Goal: Task Accomplishment & Management: Use online tool/utility

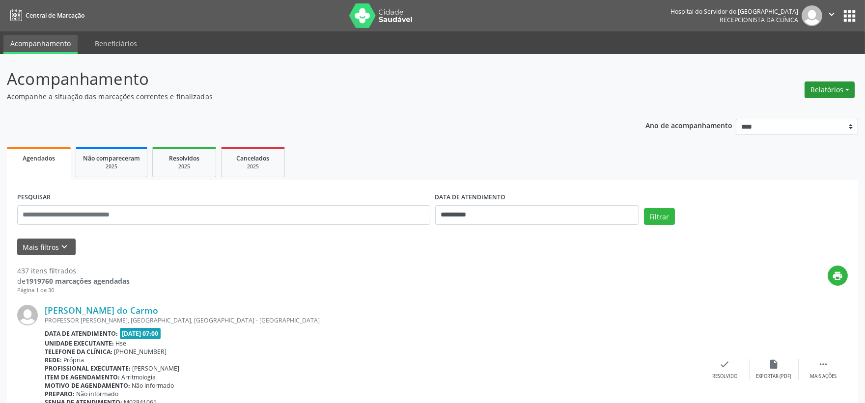
click at [841, 82] on button "Relatórios" at bounding box center [829, 90] width 50 height 17
click at [809, 107] on link "Agendamentos" at bounding box center [801, 111] width 106 height 14
select select "*"
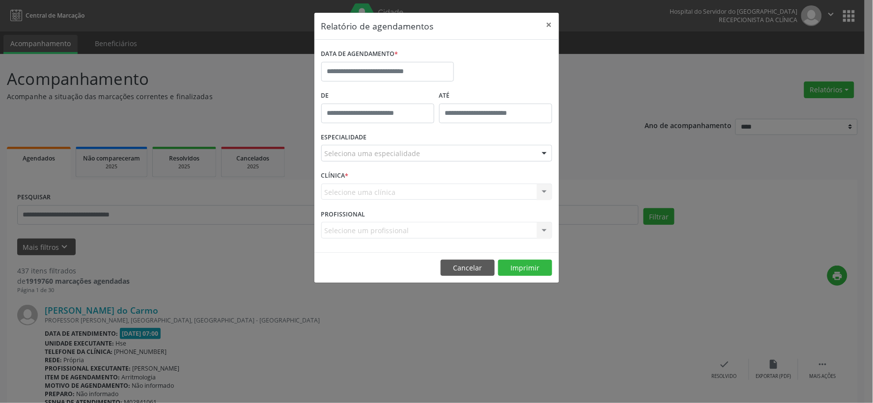
click at [397, 83] on div "DATA DE AGENDAMENTO *" at bounding box center [387, 68] width 137 height 42
click at [397, 62] on input "text" at bounding box center [387, 72] width 133 height 20
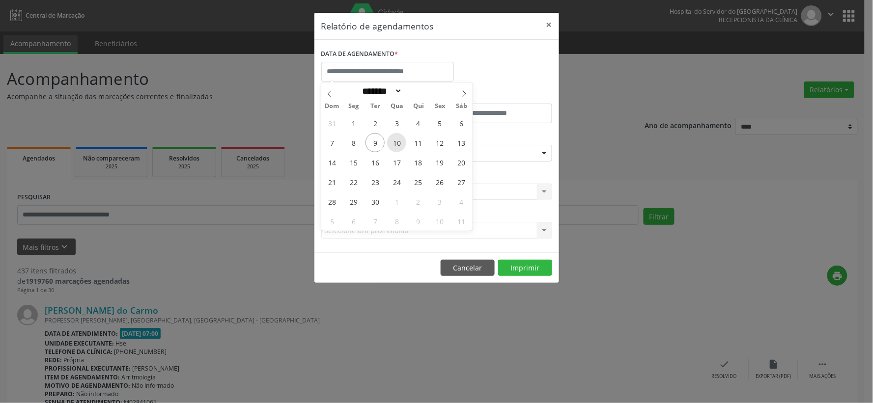
click at [395, 145] on span "10" at bounding box center [396, 142] width 19 height 19
type input "**********"
click at [395, 145] on span "10" at bounding box center [396, 142] width 19 height 19
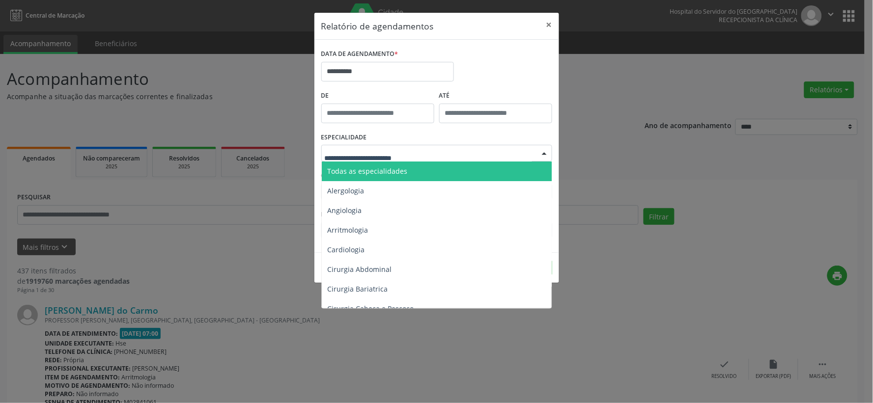
click at [377, 164] on span "Todas as especialidades" at bounding box center [437, 172] width 231 height 20
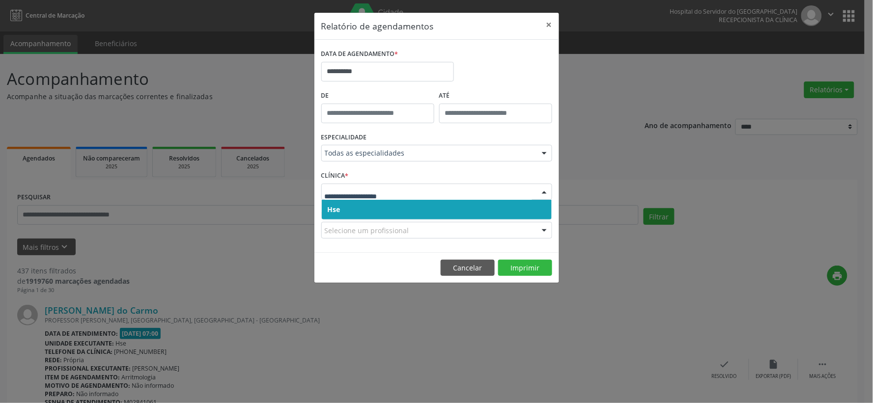
click at [374, 202] on span "Hse" at bounding box center [437, 210] width 230 height 20
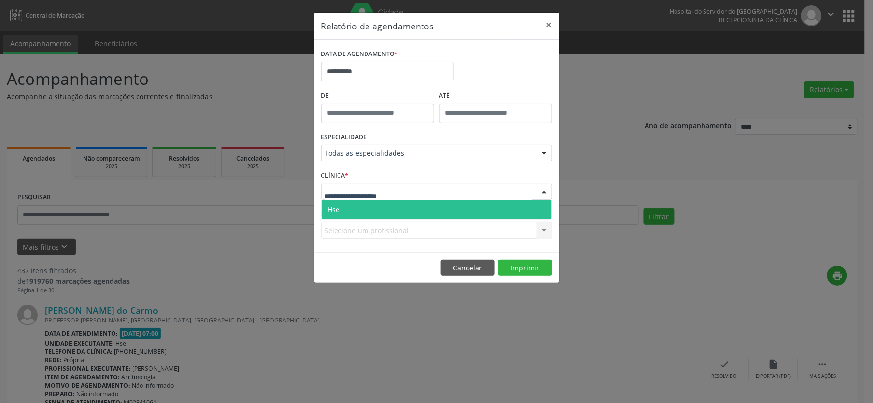
click at [383, 209] on span "Hse" at bounding box center [437, 210] width 230 height 20
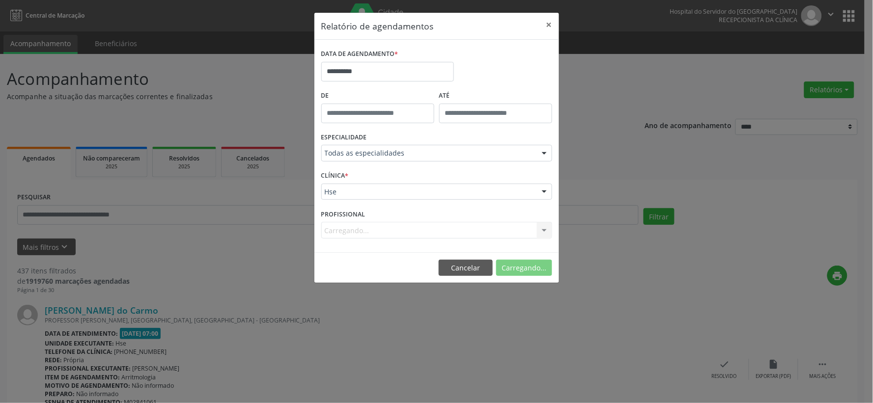
click at [396, 228] on div "Carregando... Nenhum resultado encontrado para: " " Não há nenhuma opção para s…" at bounding box center [436, 230] width 231 height 17
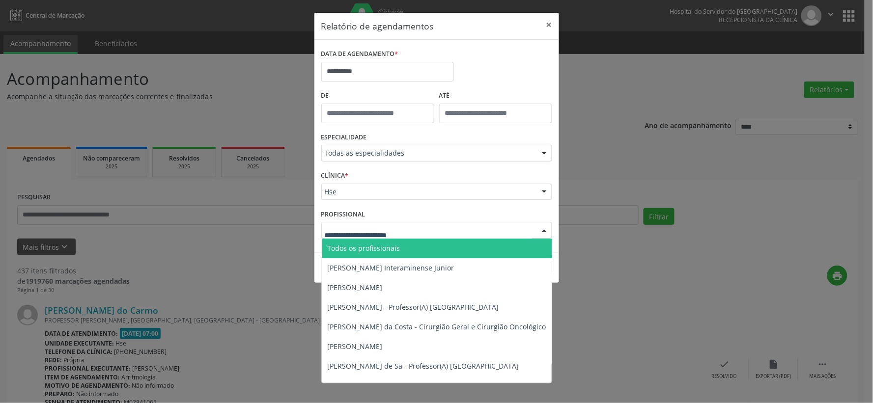
click at [394, 247] on span "Todos os profissionais" at bounding box center [364, 248] width 73 height 9
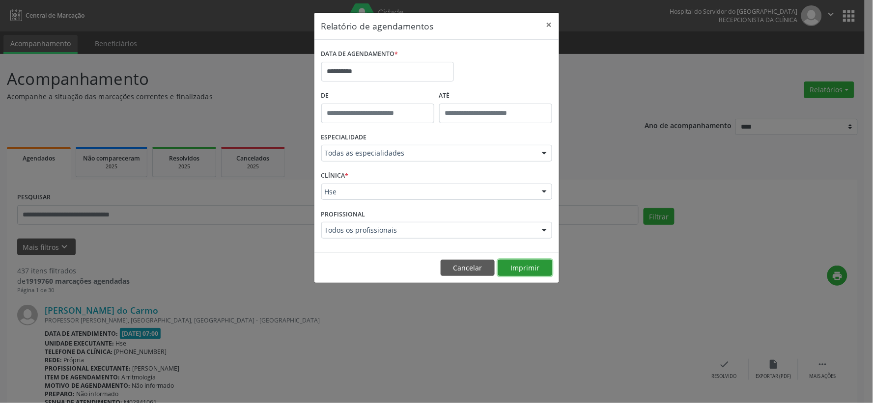
click at [542, 270] on button "Imprimir" at bounding box center [525, 268] width 54 height 17
